Goal: Answer question/provide support

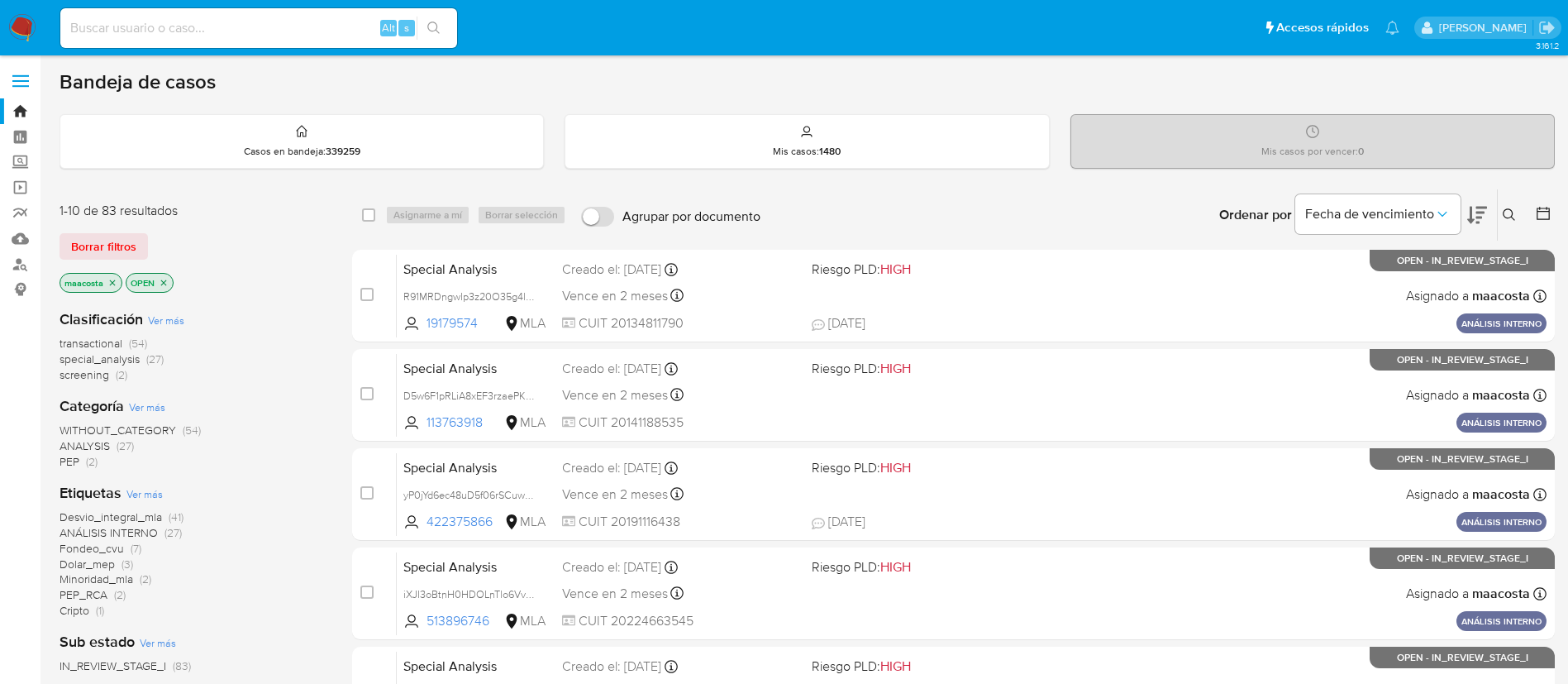
click at [330, 37] on input at bounding box center [259, 28] width 397 height 22
paste input "Y3wJ5Yq8WMjdb3nrnhMvWgNk"
type input "Y3wJ5Yq8WMjdb3nrnhMvWgNk"
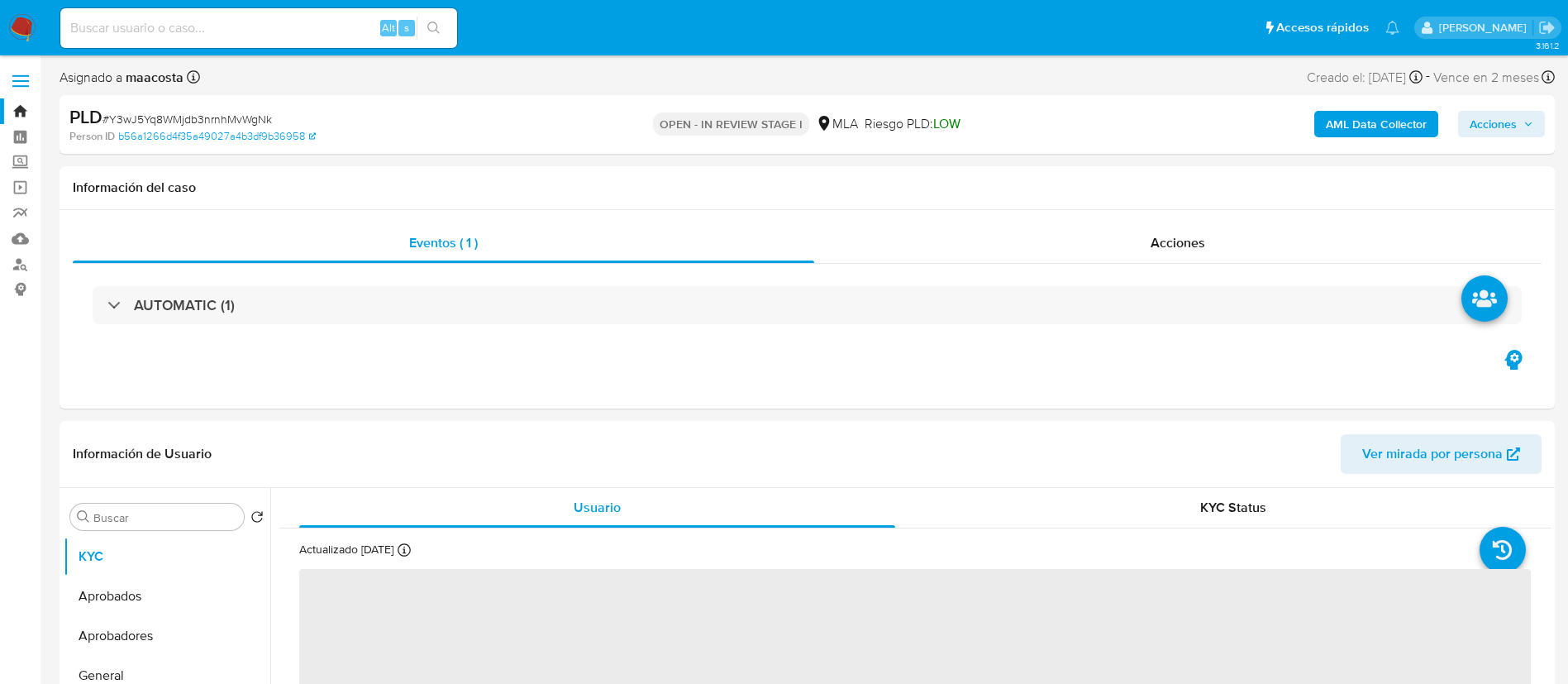
select select "10"
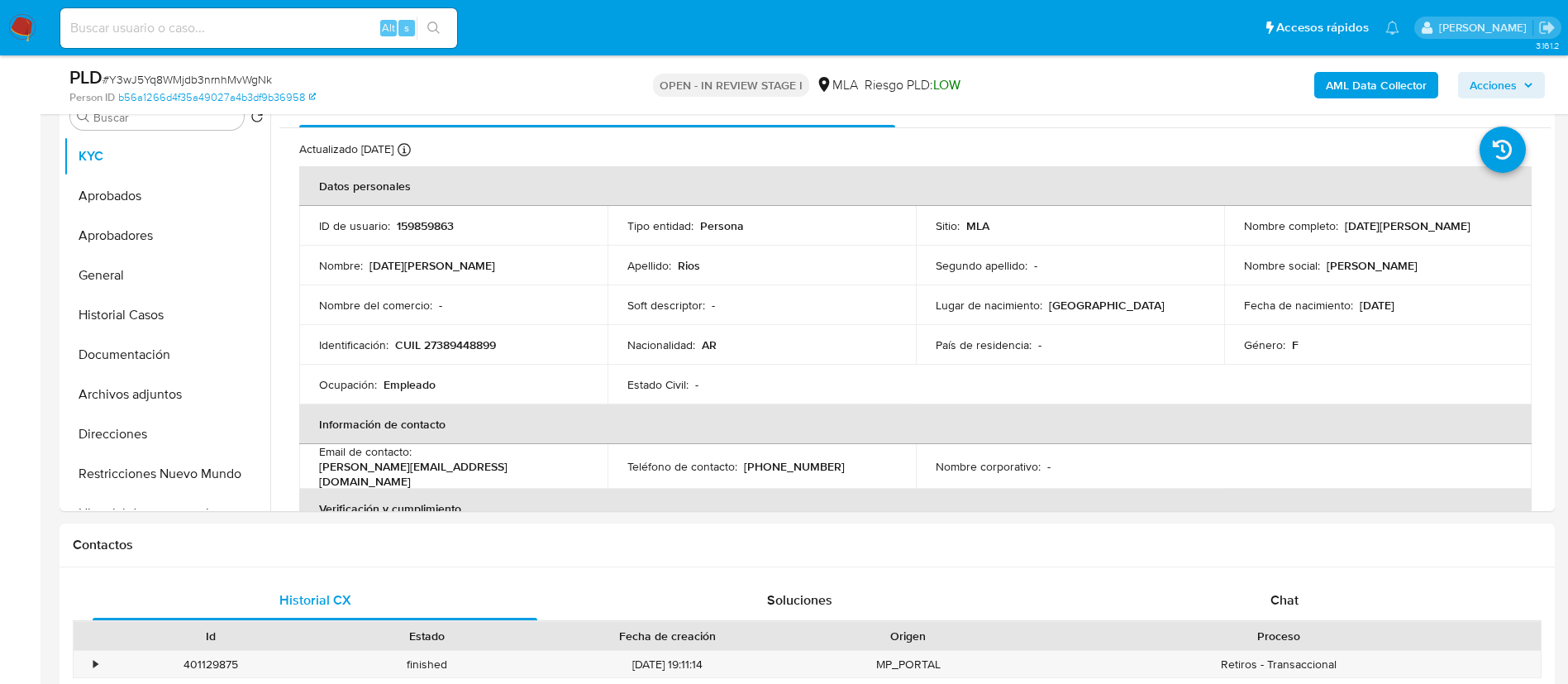
scroll to position [625, 0]
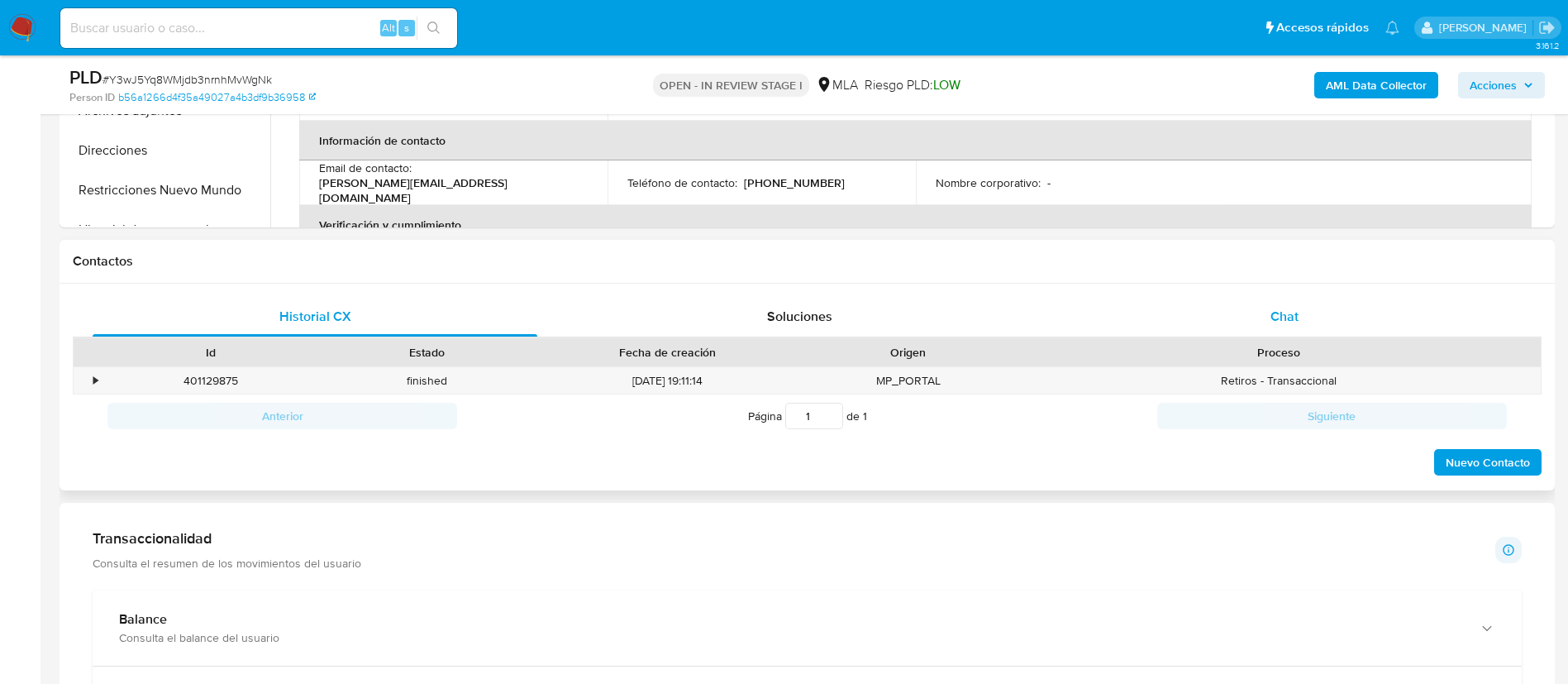
click at [1276, 321] on span "Chat" at bounding box center [1284, 316] width 28 height 19
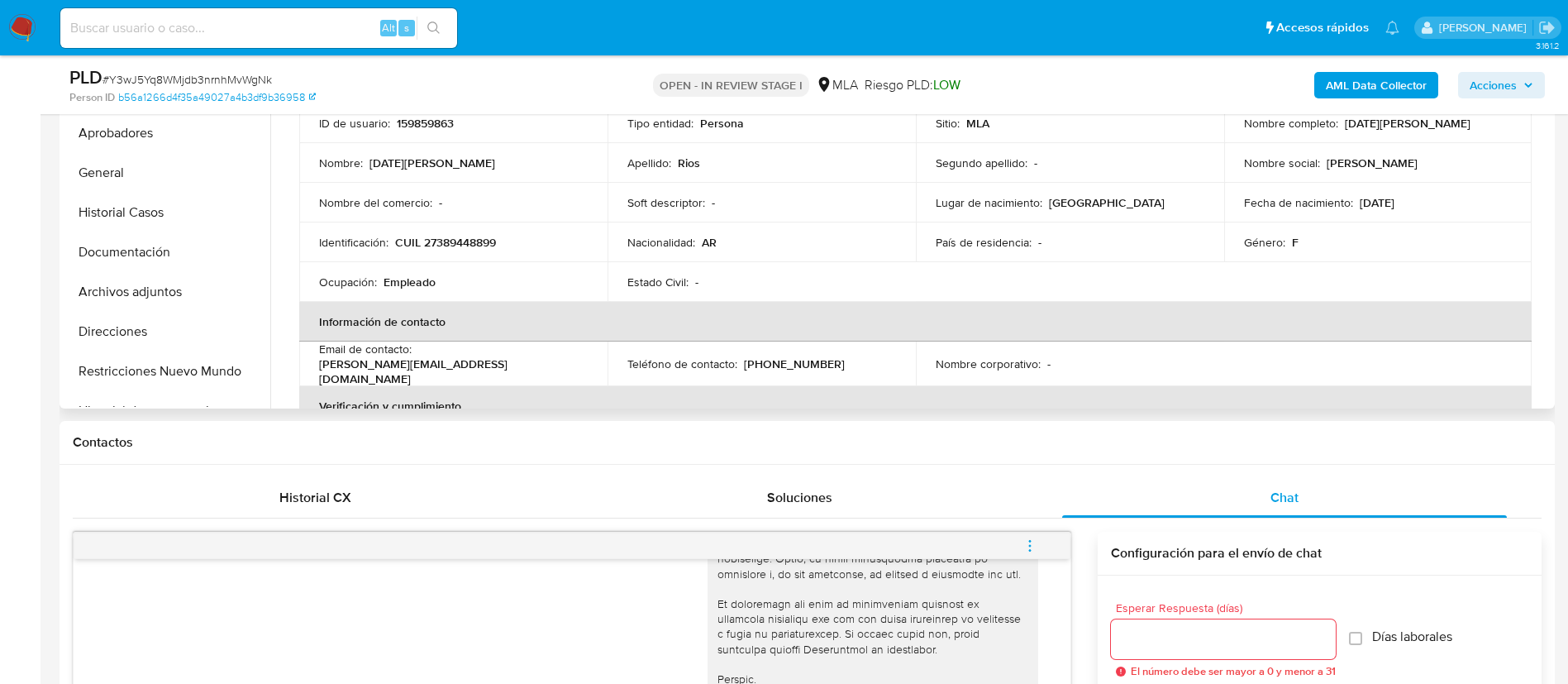
scroll to position [441, 0]
click at [456, 242] on p "CUIL 27389448899" at bounding box center [445, 244] width 101 height 15
copy p "27389448899"
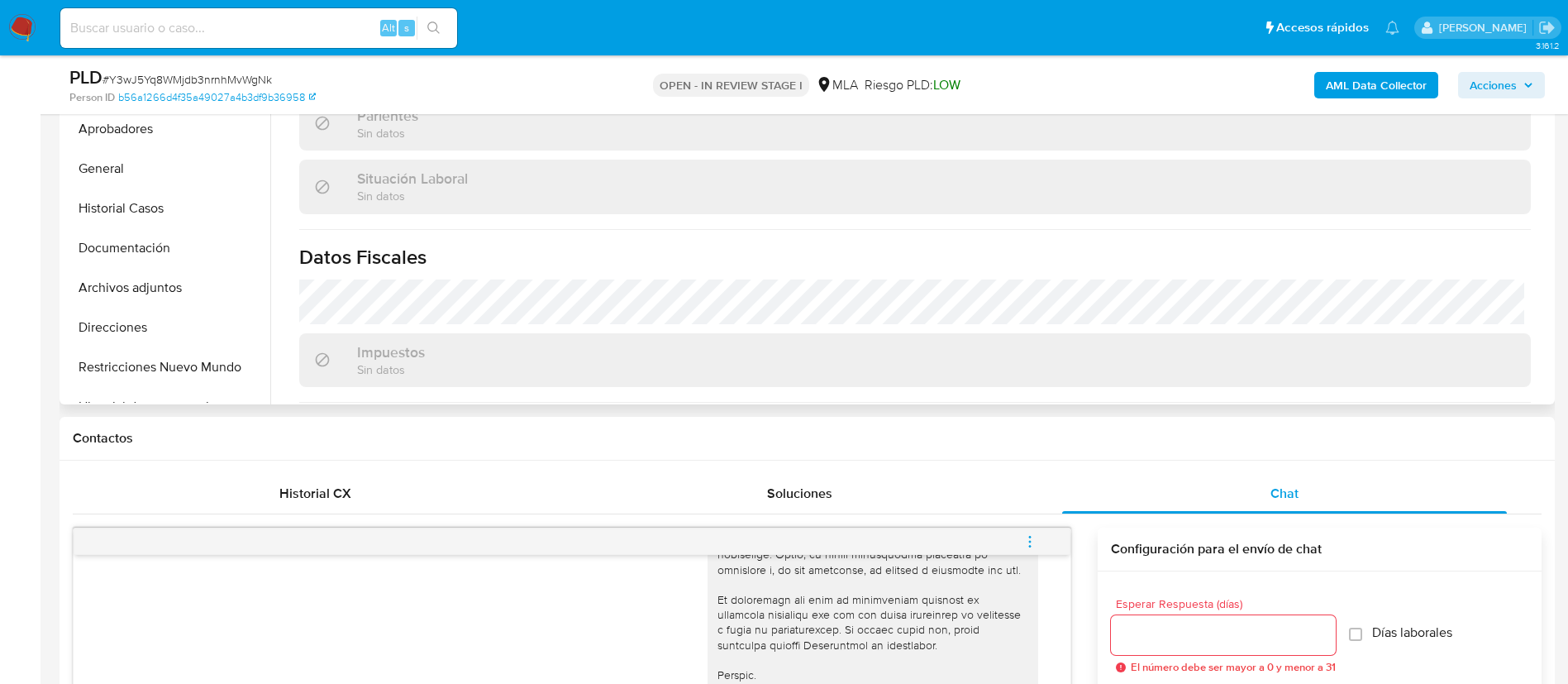
scroll to position [856, 0]
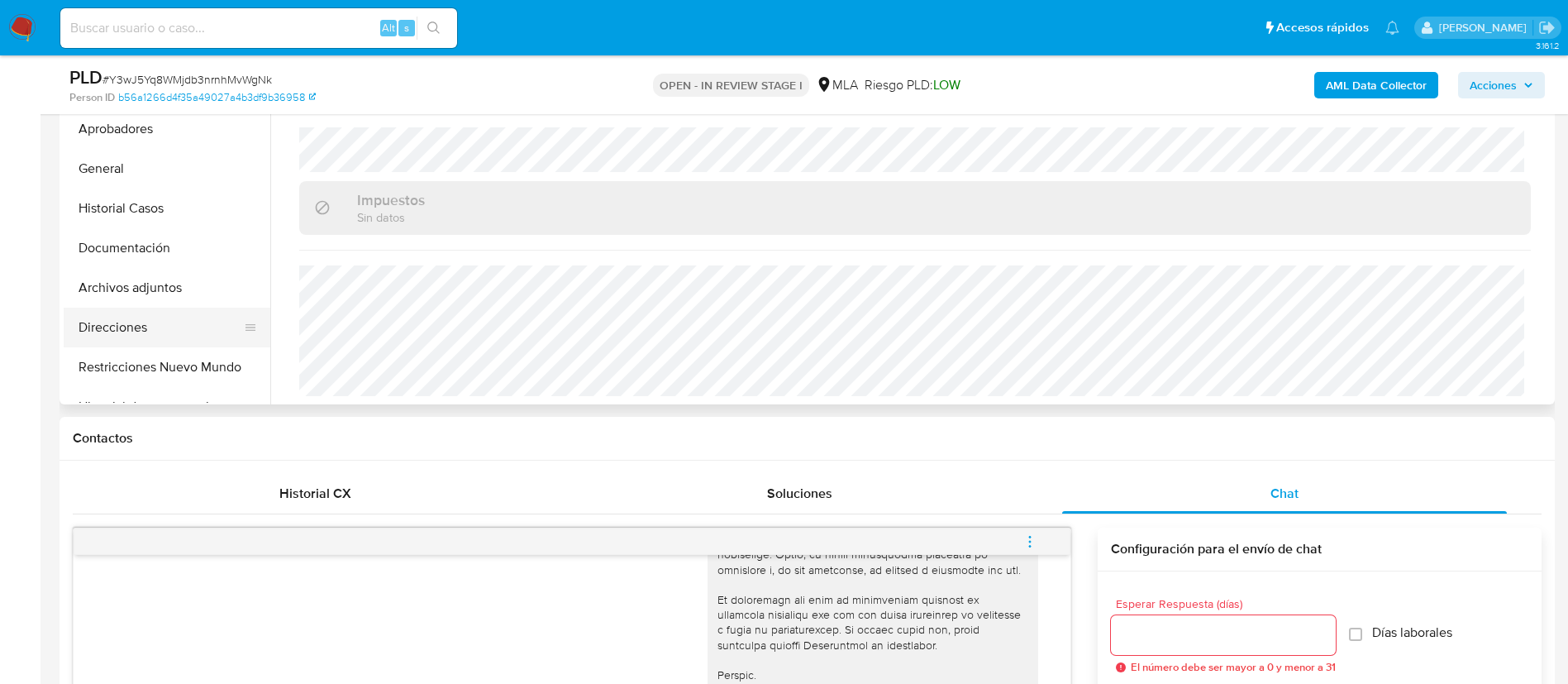
click at [178, 316] on button "Direcciones" at bounding box center [160, 328] width 193 height 40
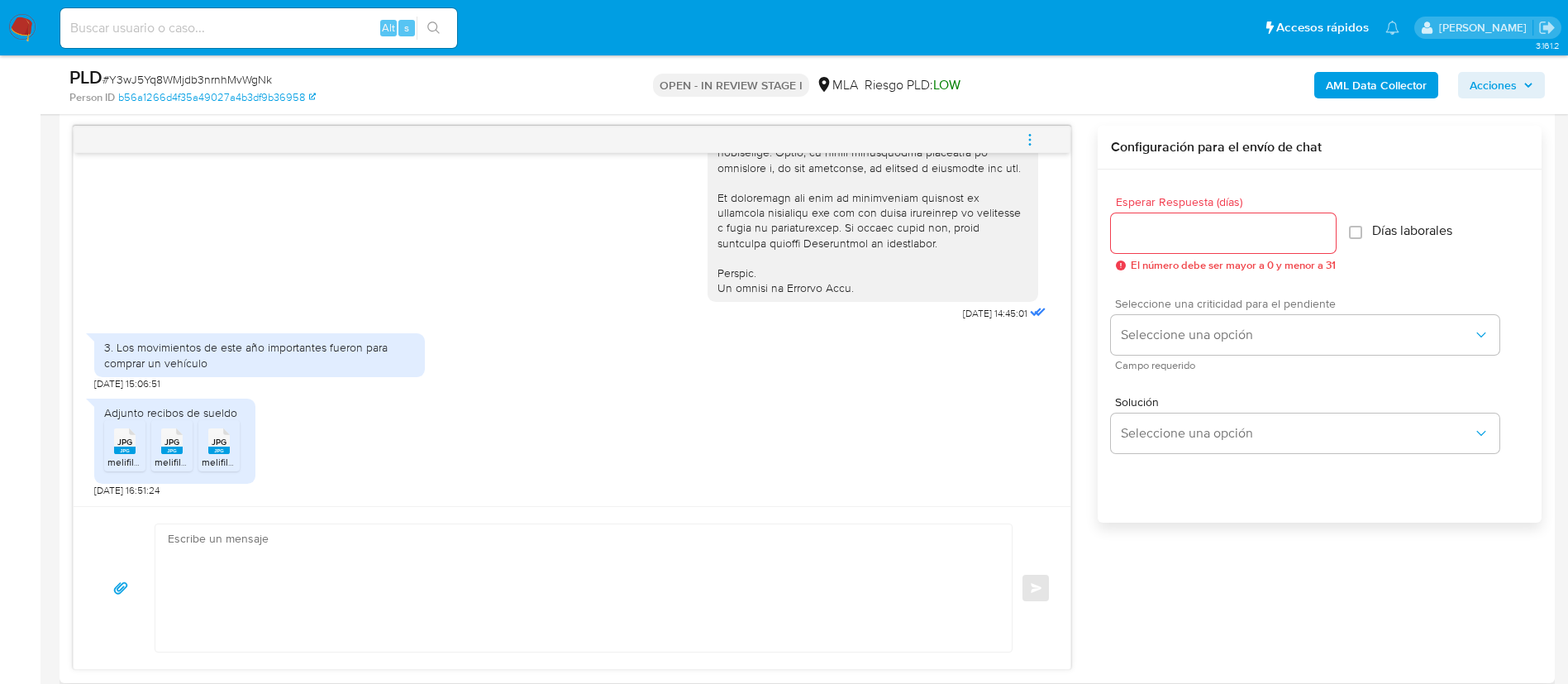
scroll to position [848, 0]
click at [1177, 350] on button "Seleccione una opción" at bounding box center [1305, 337] width 389 height 40
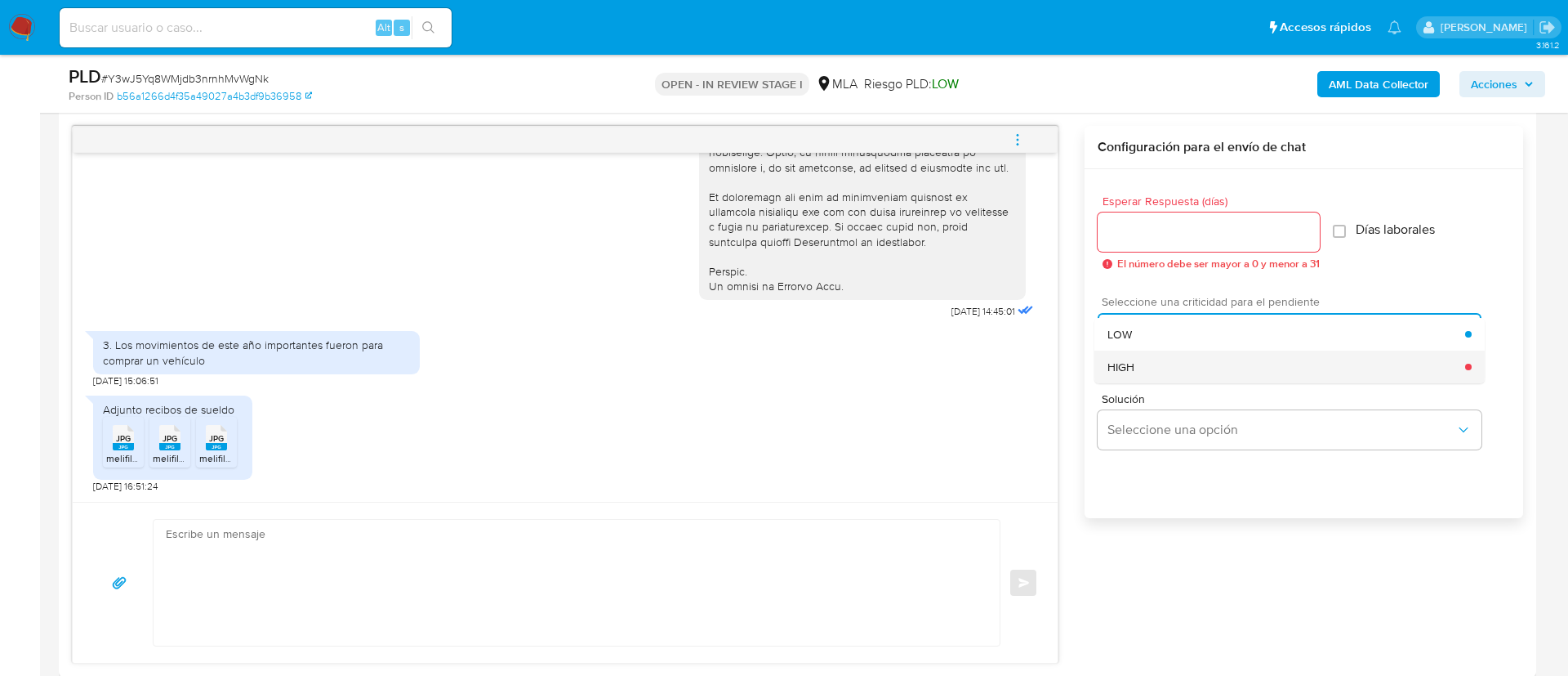
click at [1153, 367] on div "HIGH" at bounding box center [1286, 367] width 358 height 33
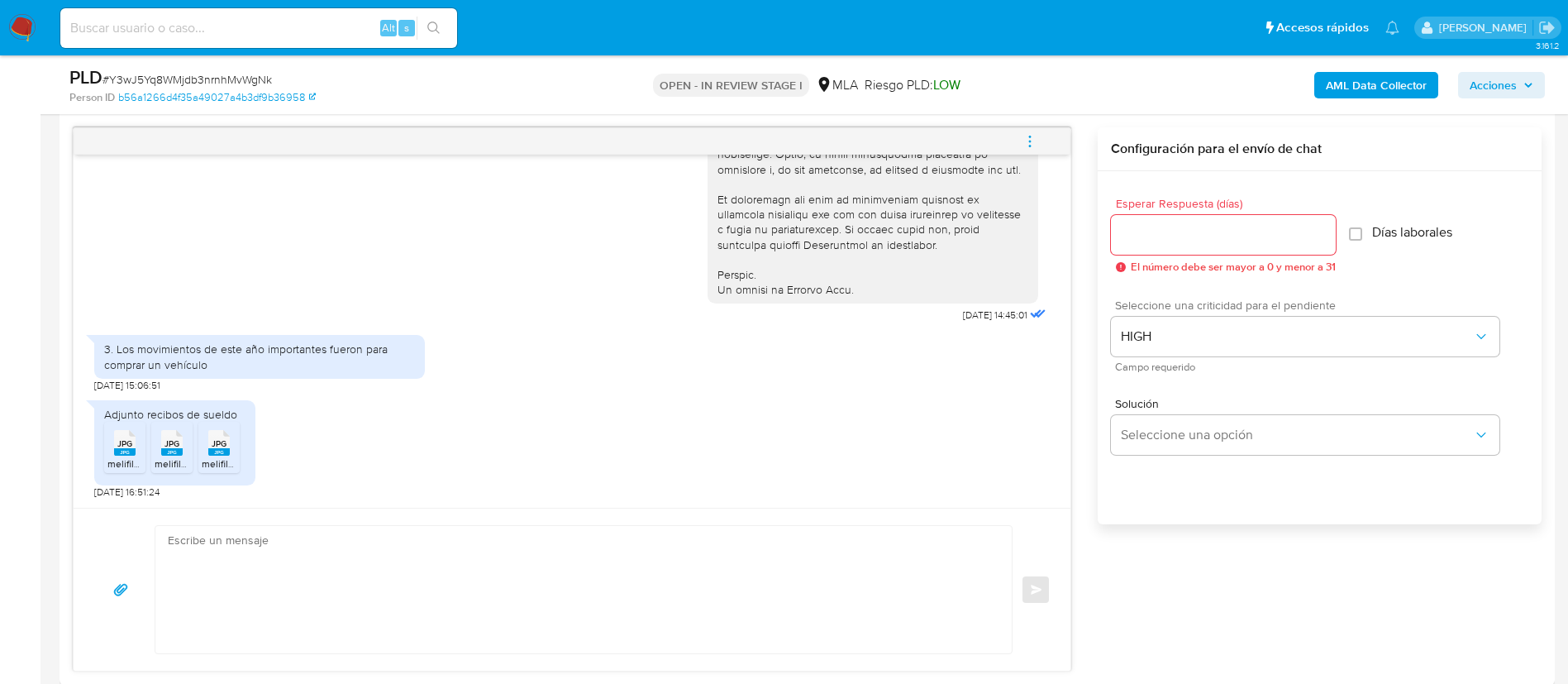
click at [1143, 209] on span "Esperar Respuesta (días)" at bounding box center [1229, 204] width 225 height 13
click at [1143, 224] on input "Esperar Respuesta (días)" at bounding box center [1224, 235] width 225 height 22
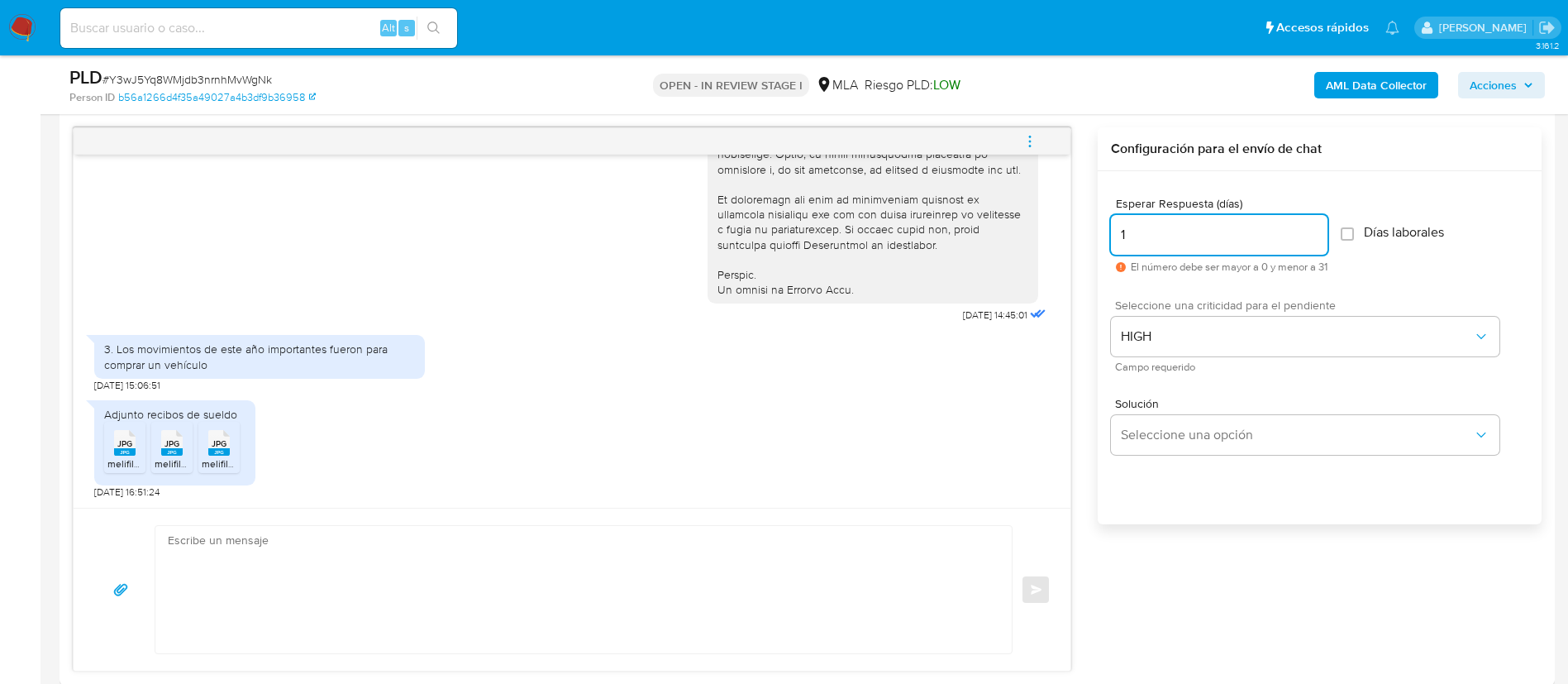
type input "1"
click at [446, 569] on textarea at bounding box center [579, 589] width 823 height 128
type textarea "b"
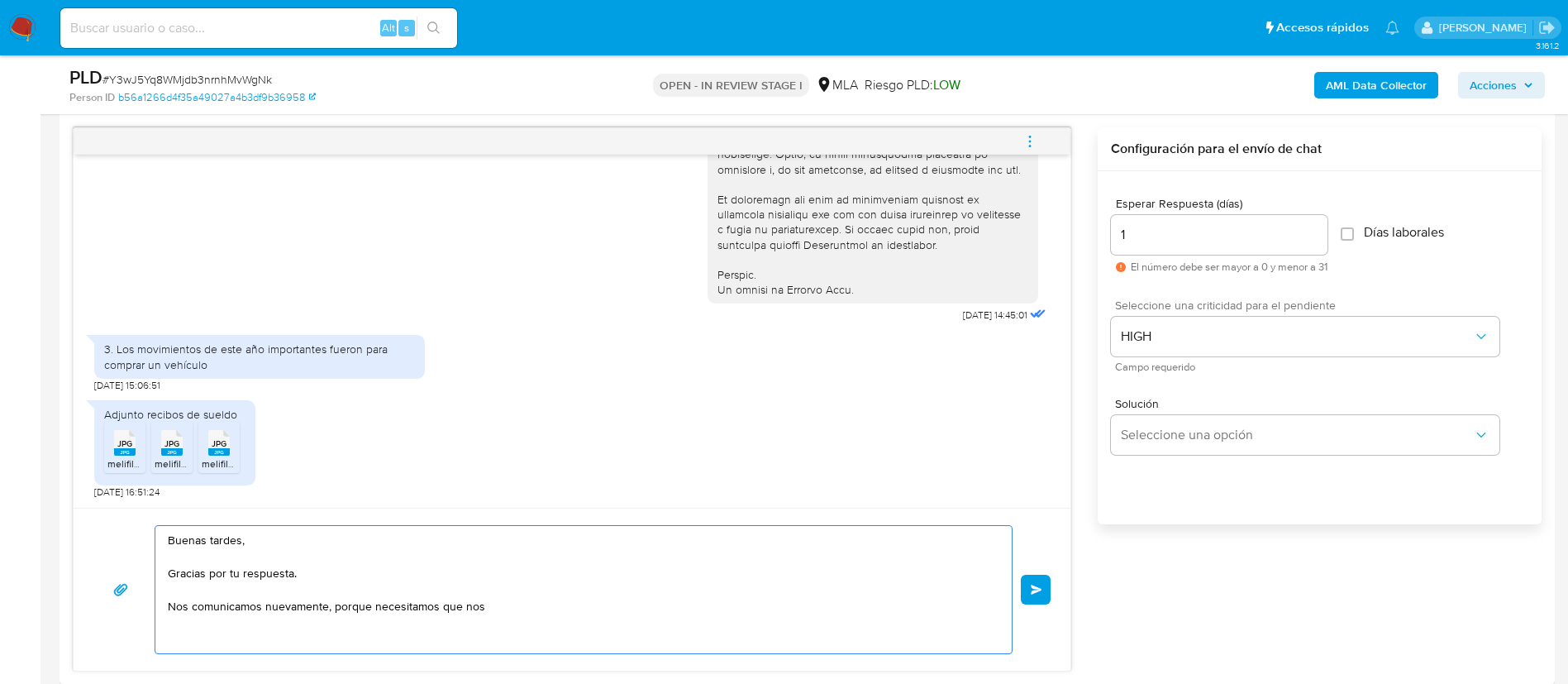
paste textarea "3. Proporciona el vínculo con las siguientes contrapartes con las que operaste,…"
click at [523, 611] on textarea "Buenas tardes, Gracias por tu respuesta. Nos comunicamos nuevamente, porque nec…" at bounding box center [579, 589] width 823 height 128
paste textarea "- Camila Lheman - CUIT 23386745684"
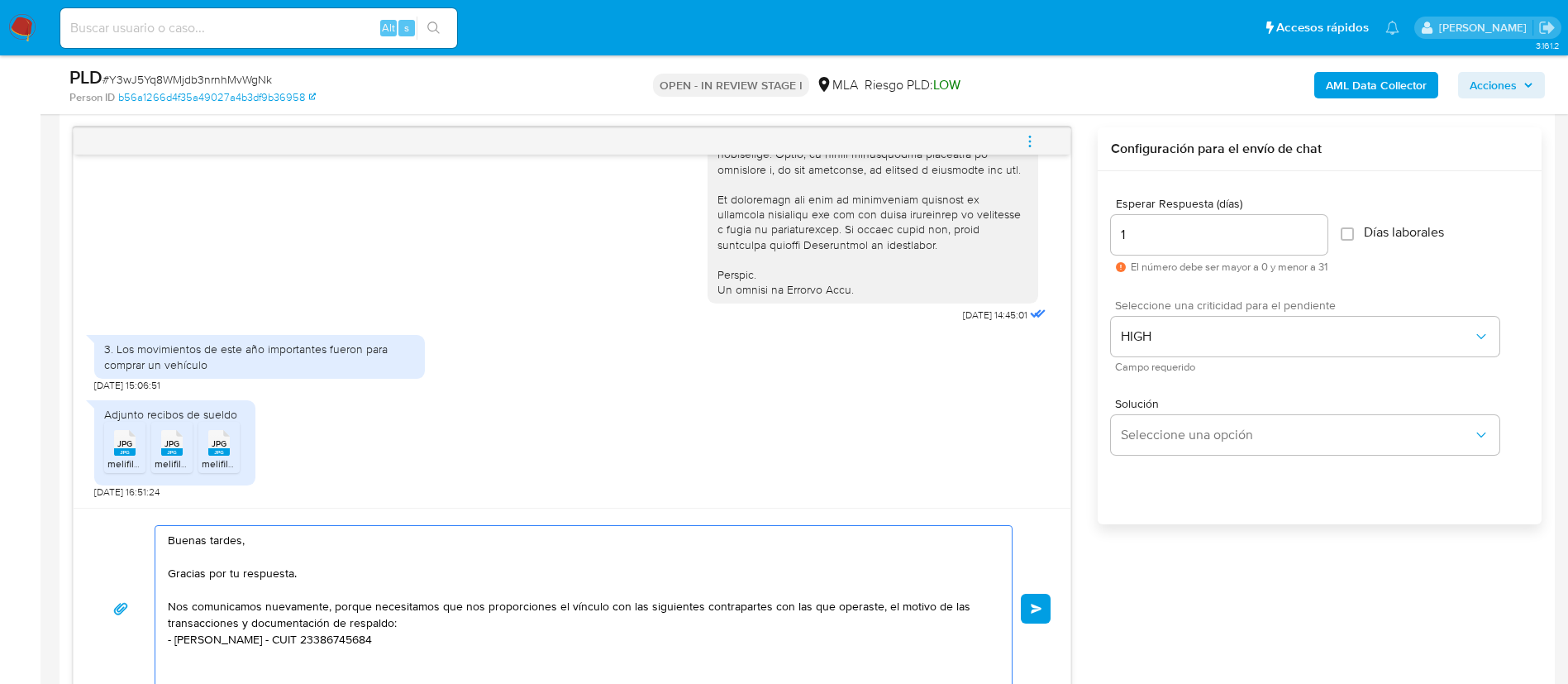
paste textarea "Es importante que sepas que, en caso de no responder a lo solicitado o si lo pr…"
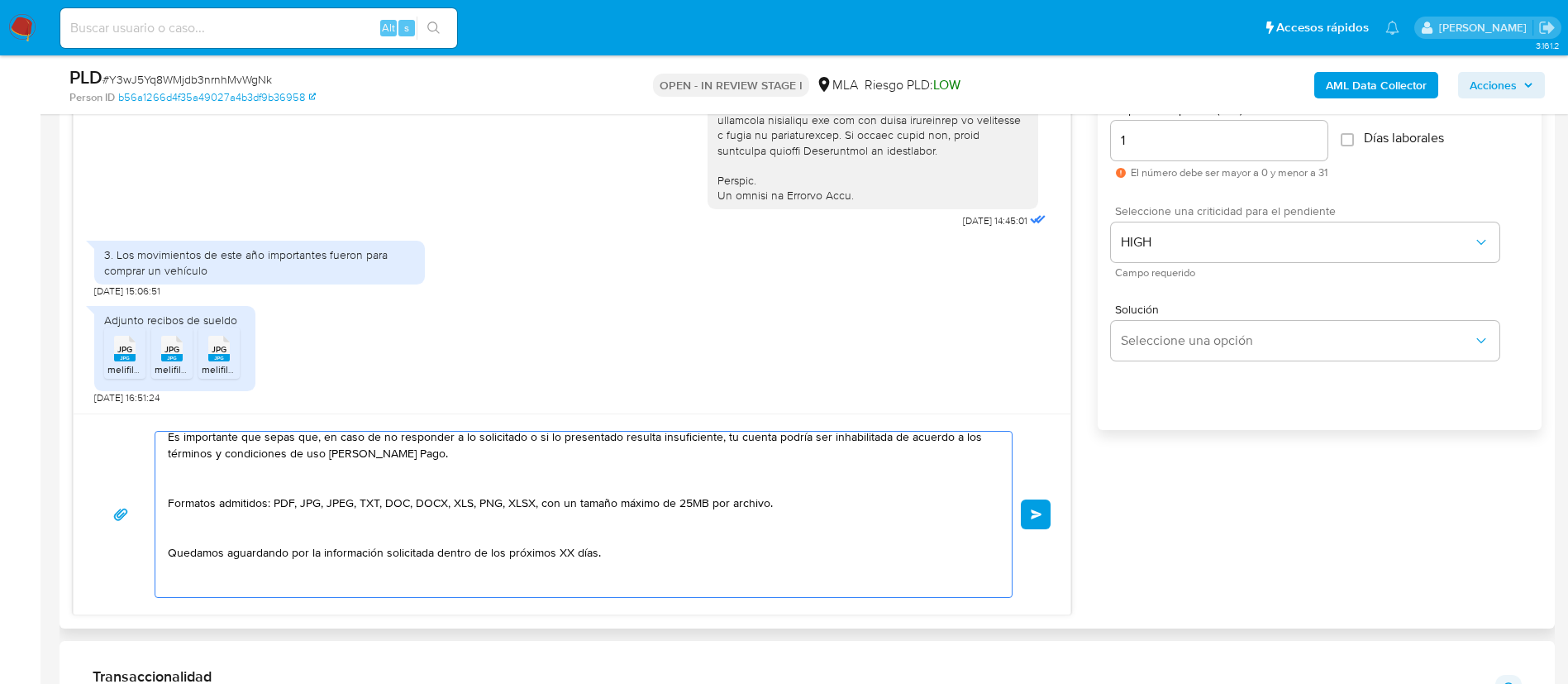
scroll to position [140, 0]
drag, startPoint x: 436, startPoint y: 557, endPoint x: 614, endPoint y: 548, distance: 178.2
click at [614, 548] on textarea "Buenas tardes, Gracias por tu respuesta. Nos comunicamos nuevamente, porque nec…" at bounding box center [579, 514] width 823 height 165
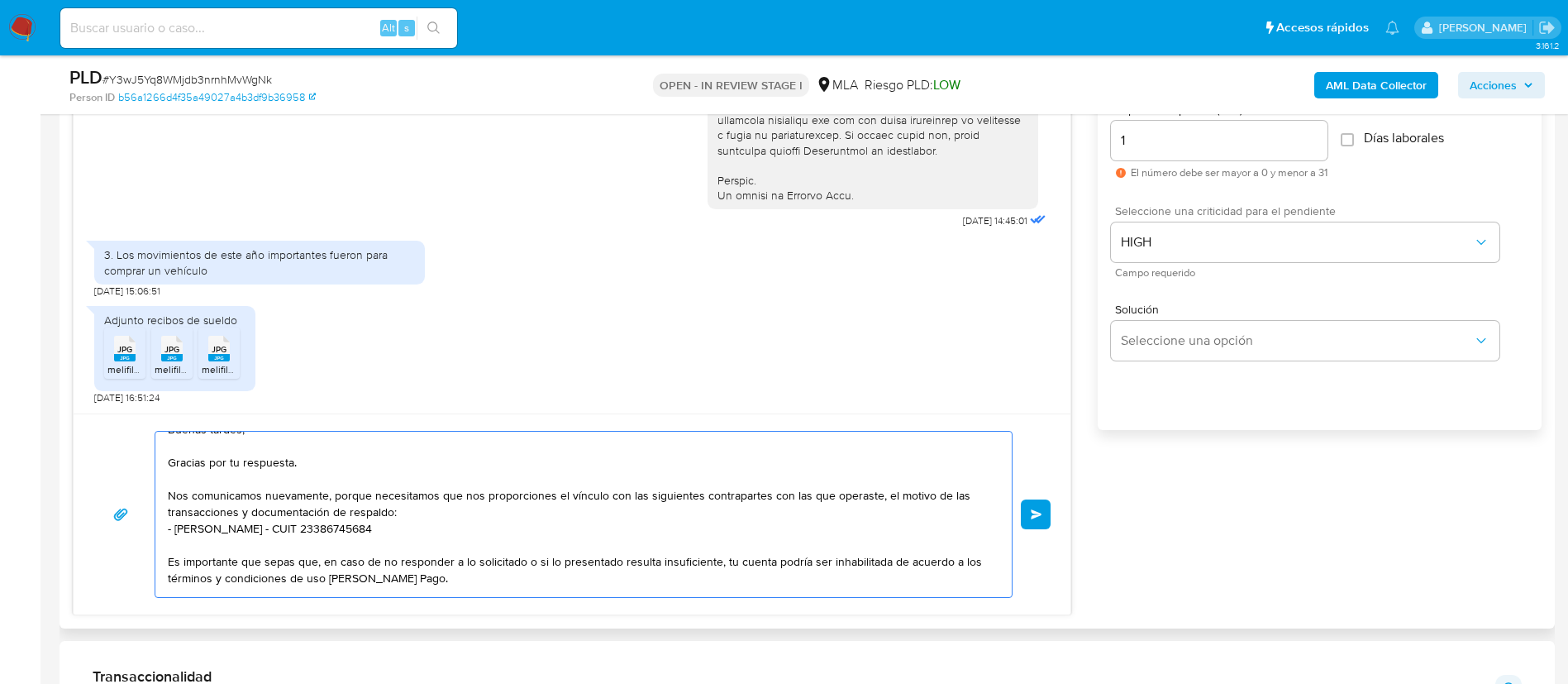
scroll to position [22, 0]
type textarea "Buenas tardes, Gracias por tu respuesta. Nos comunicamos nuevamente, porque nec…"
click at [1036, 510] on span "Enviar" at bounding box center [1037, 514] width 12 height 10
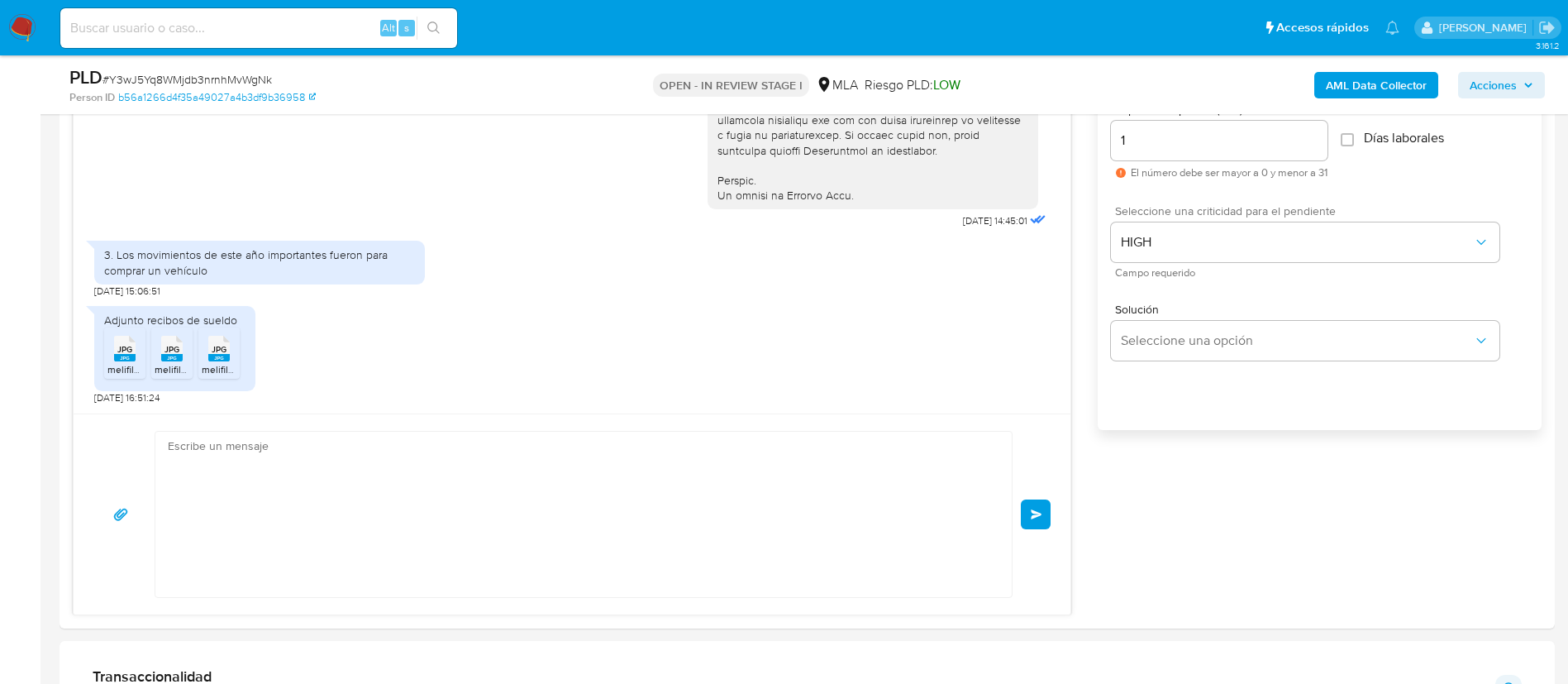
scroll to position [1285, 0]
